Goal: Information Seeking & Learning: Learn about a topic

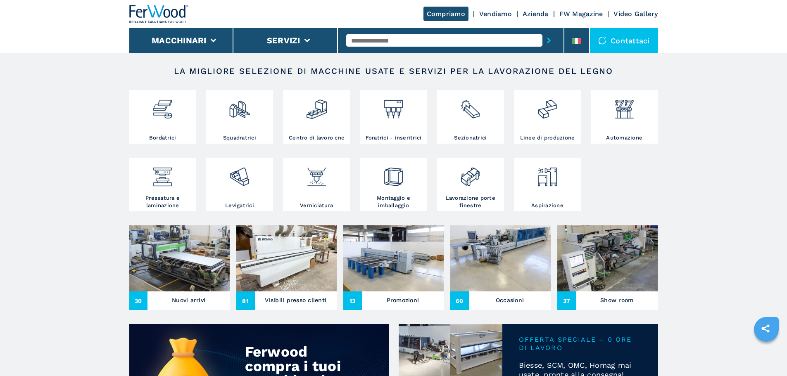
scroll to position [124, 0]
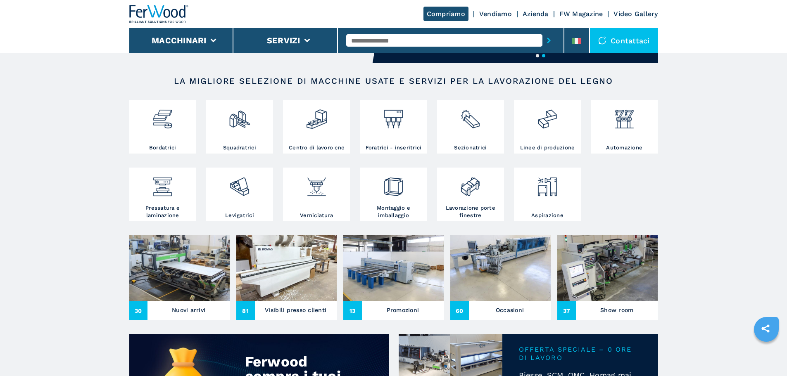
click at [290, 296] on img at bounding box center [286, 268] width 100 height 66
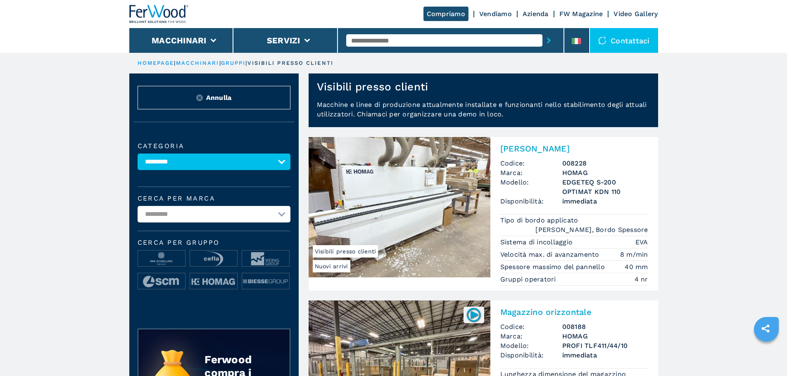
click at [405, 193] on img at bounding box center [400, 207] width 182 height 140
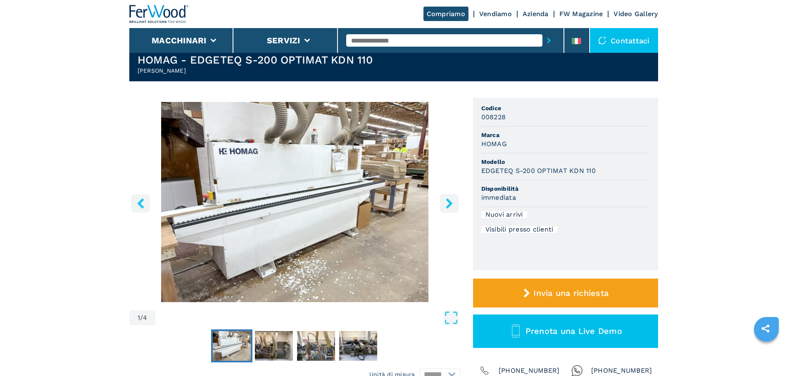
scroll to position [41, 0]
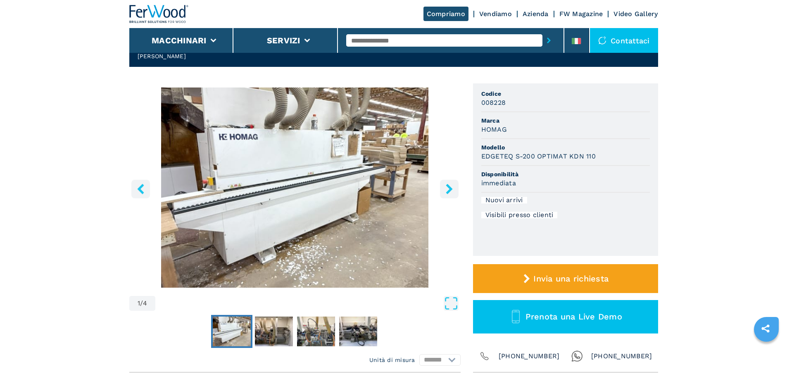
click at [444, 190] on icon "right-button" at bounding box center [449, 189] width 10 height 10
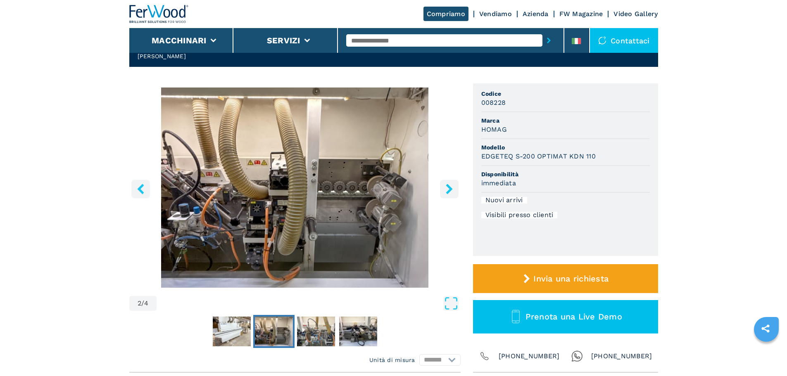
click at [444, 190] on icon "right-button" at bounding box center [449, 189] width 10 height 10
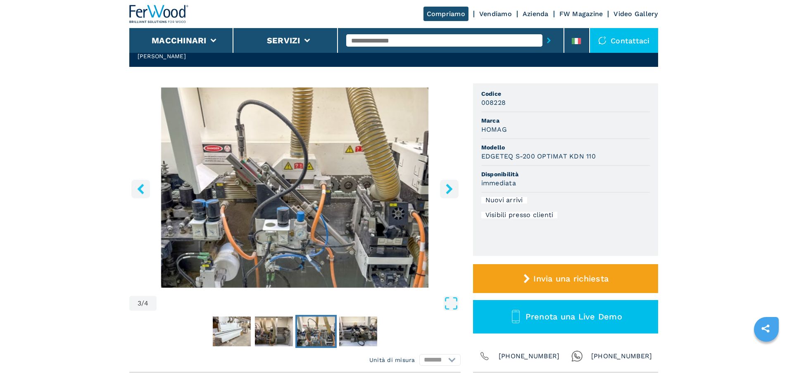
click at [444, 190] on icon "right-button" at bounding box center [449, 189] width 10 height 10
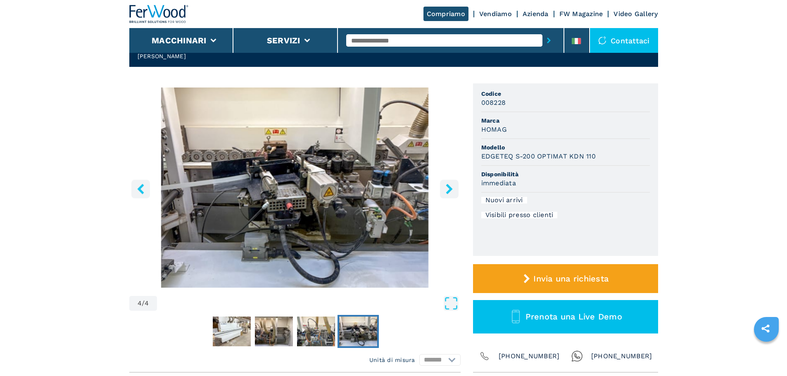
click at [444, 190] on icon "right-button" at bounding box center [449, 189] width 10 height 10
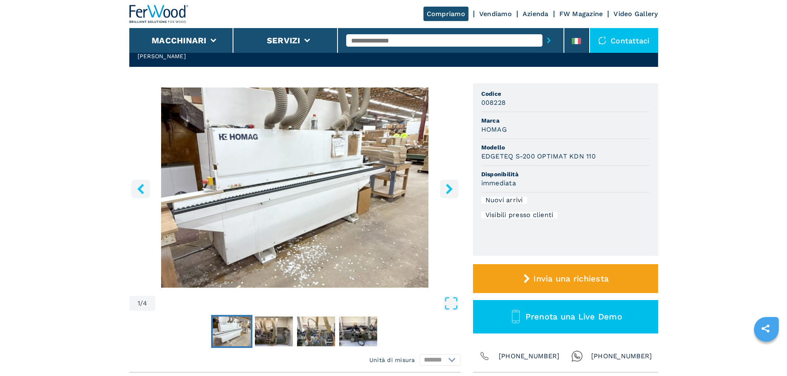
click at [444, 190] on icon "right-button" at bounding box center [449, 189] width 10 height 10
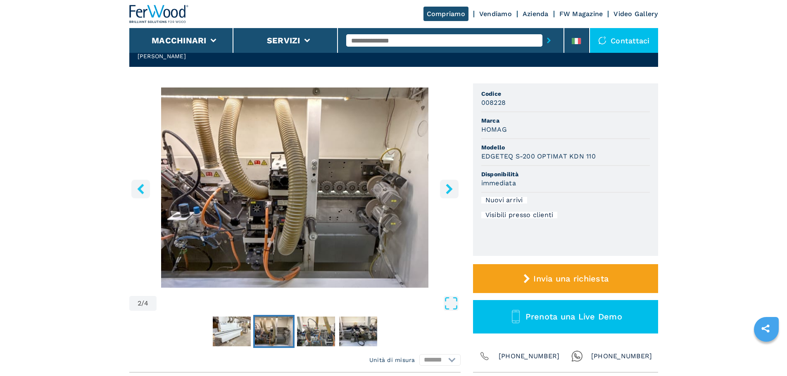
click at [444, 190] on icon "right-button" at bounding box center [449, 189] width 10 height 10
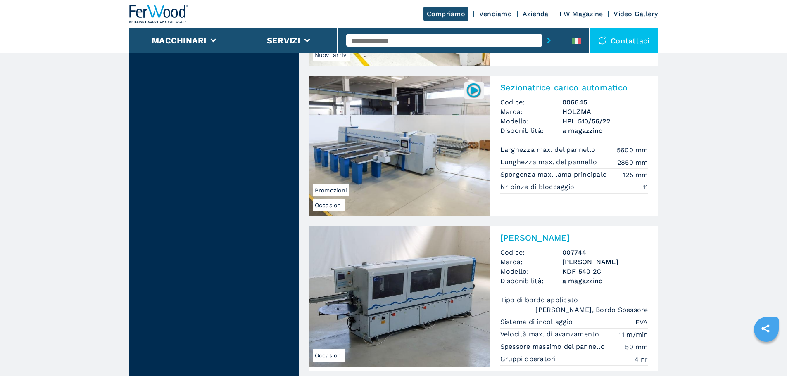
scroll to position [2024, 0]
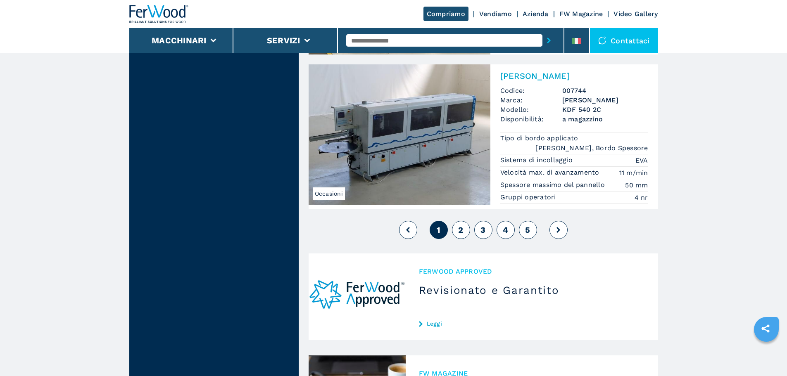
click at [464, 221] on button "2" at bounding box center [461, 230] width 18 height 18
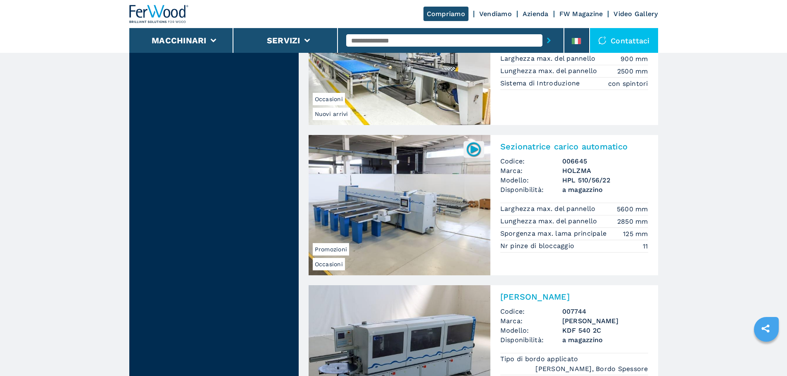
scroll to position [1793, 0]
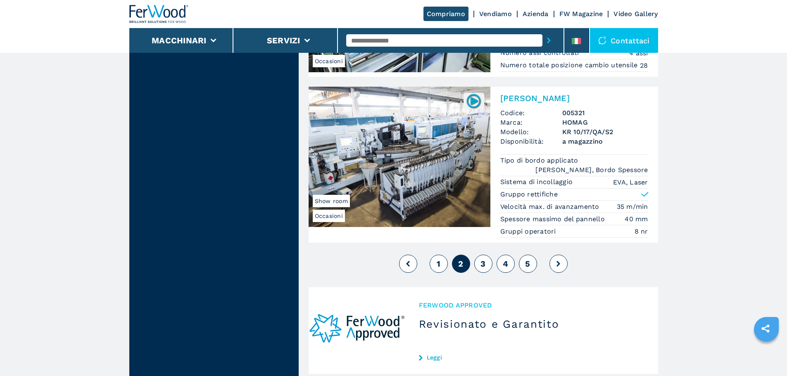
scroll to position [1941, 0]
click at [485, 268] on span "3" at bounding box center [482, 264] width 5 height 10
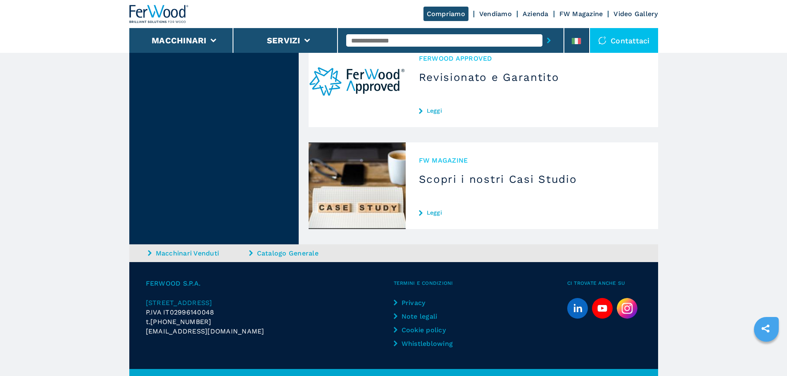
scroll to position [2189, 0]
